Goal: Transaction & Acquisition: Purchase product/service

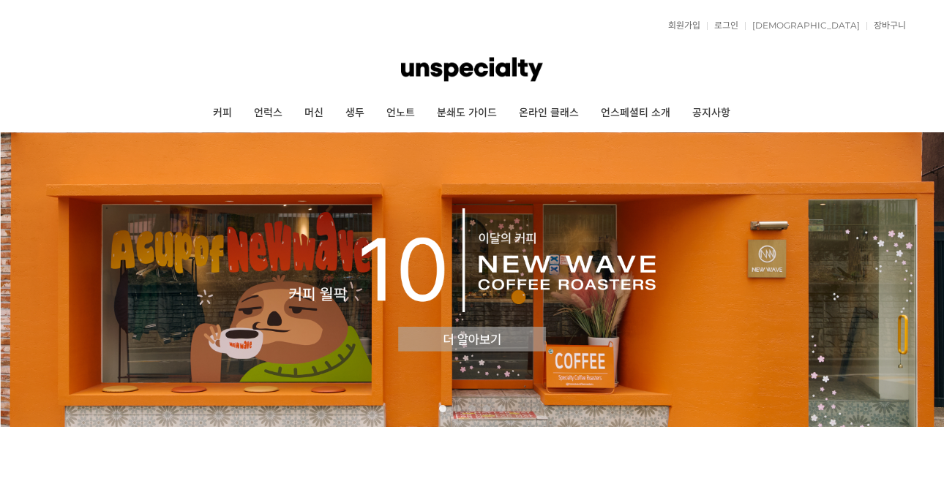
click at [202, 113] on link "커피" at bounding box center [222, 113] width 41 height 37
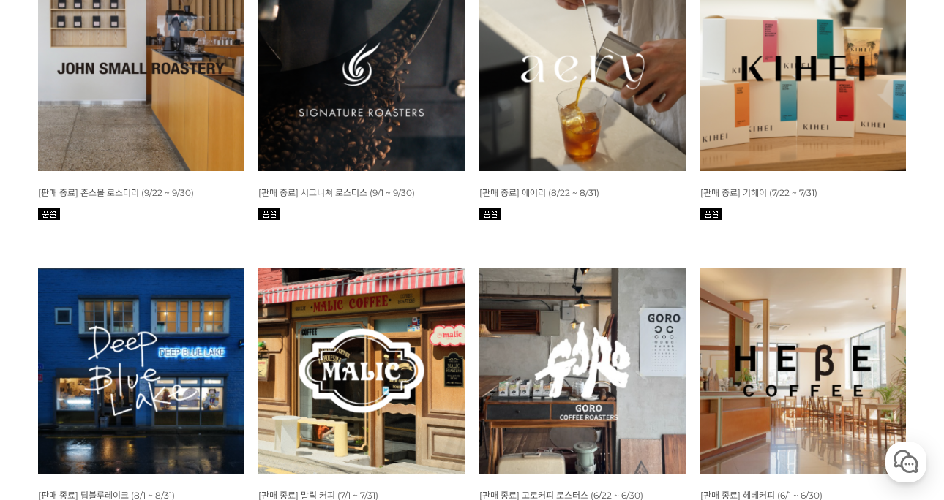
scroll to position [878, 0]
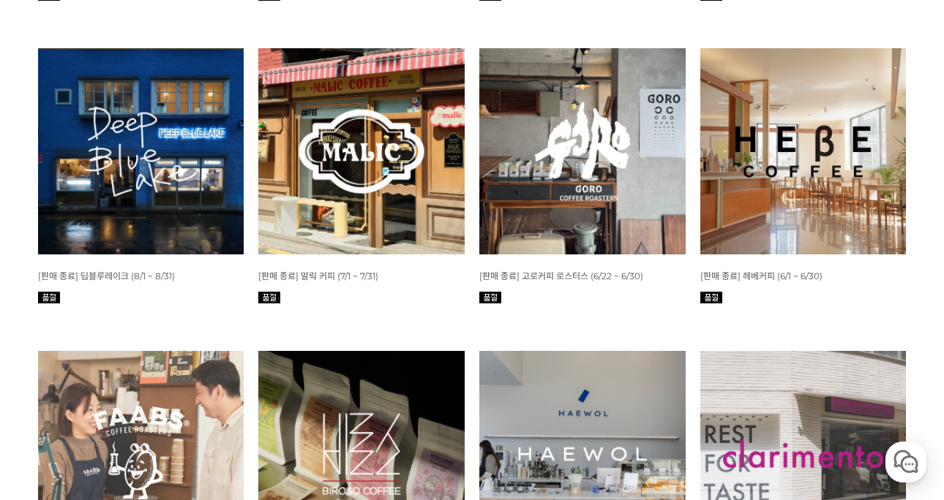
click at [182, 173] on img at bounding box center [141, 151] width 206 height 206
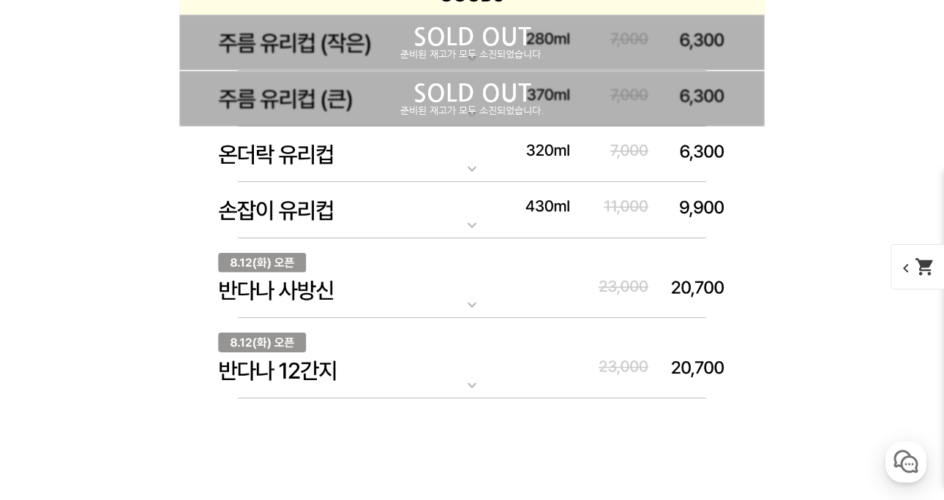
scroll to position [6867, 0]
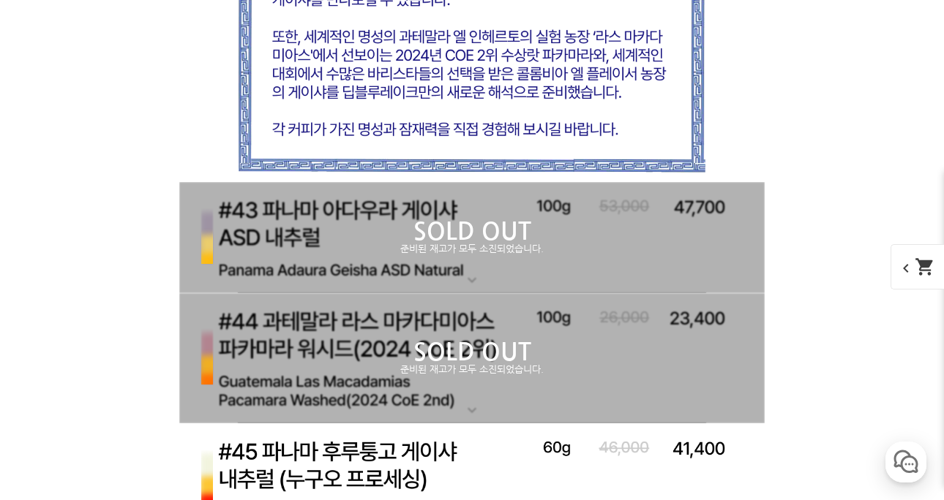
scroll to position [7233, 0]
